Goal: Find specific page/section: Find specific page/section

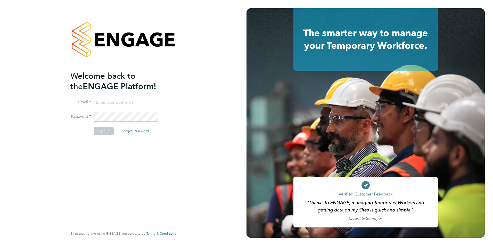
type input "harry.gelb@mclarenresourcing.co.uk"
click at [96, 130] on button "Sign In" at bounding box center [104, 131] width 20 height 8
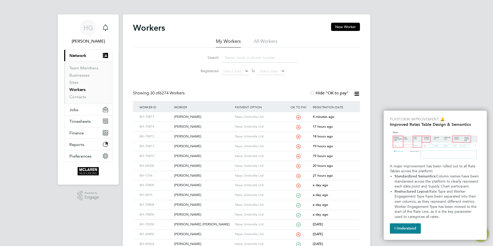
click at [237, 59] on input at bounding box center [259, 58] width 75 height 10
type input "amjad"
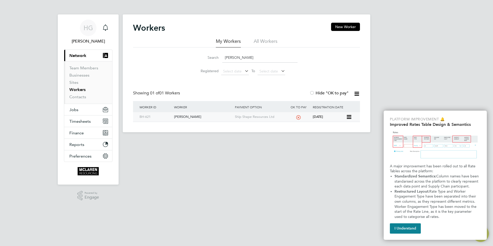
click at [228, 113] on div "Amjad Butt" at bounding box center [203, 117] width 61 height 10
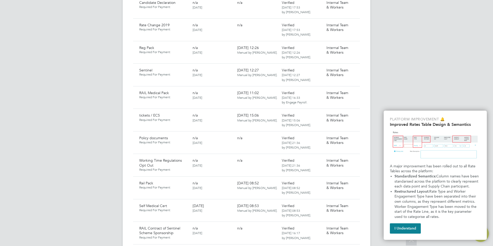
scroll to position [580, 0]
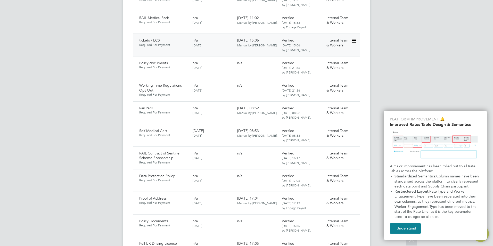
click at [354, 38] on icon at bounding box center [353, 41] width 5 height 6
click at [324, 55] on li "Download Document" at bounding box center [335, 54] width 41 height 7
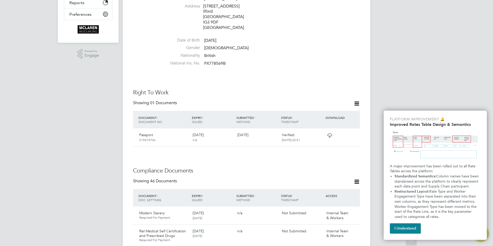
scroll to position [13, 0]
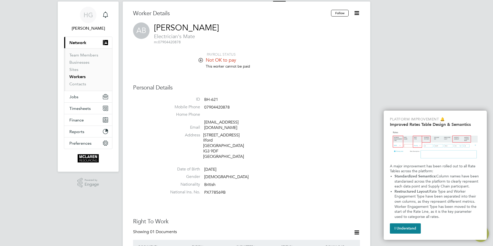
click at [78, 77] on link "Workers" at bounding box center [77, 76] width 16 height 5
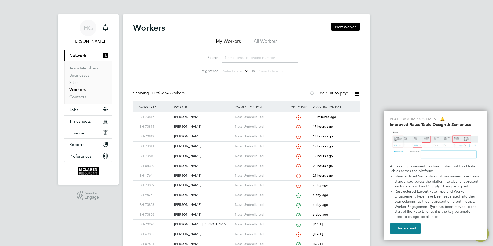
click at [238, 56] on input at bounding box center [259, 58] width 75 height 10
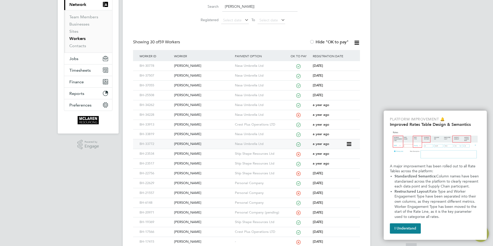
scroll to position [52, 0]
type input "lee]"
click at [205, 202] on div "[PERSON_NAME]" at bounding box center [203, 202] width 61 height 10
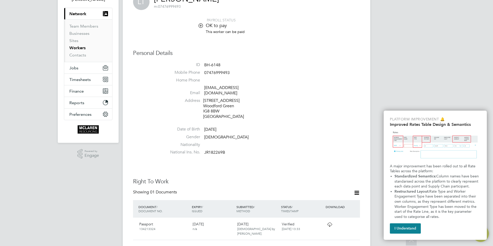
scroll to position [129, 0]
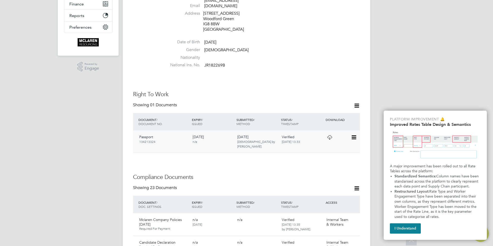
click at [330, 135] on icon at bounding box center [329, 137] width 6 height 4
click at [351, 134] on icon at bounding box center [353, 137] width 5 height 6
click at [335, 167] on li "View Details" at bounding box center [337, 168] width 38 height 7
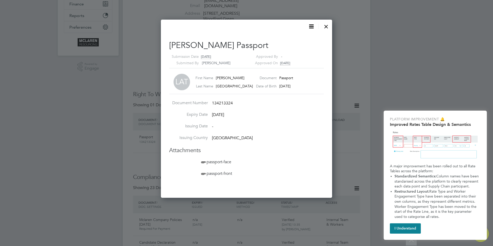
scroll to position [178, 171]
click at [228, 172] on span "passport-front" at bounding box center [216, 173] width 32 height 5
click at [327, 24] on div at bounding box center [326, 25] width 9 height 9
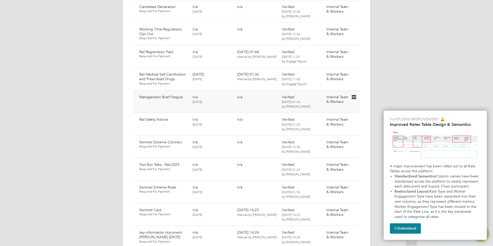
scroll to position [335, 0]
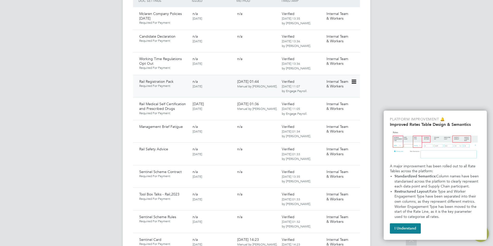
click at [349, 77] on div "Internal Team & Workers" at bounding box center [337, 83] width 27 height 13
click at [352, 79] on icon at bounding box center [353, 82] width 5 height 6
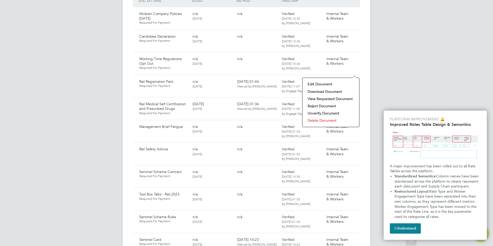
click at [326, 88] on li "Download Document" at bounding box center [331, 91] width 52 height 7
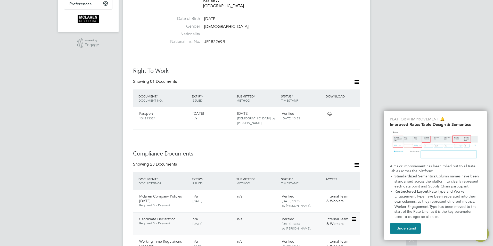
scroll to position [0, 0]
